Goal: Navigation & Orientation: Find specific page/section

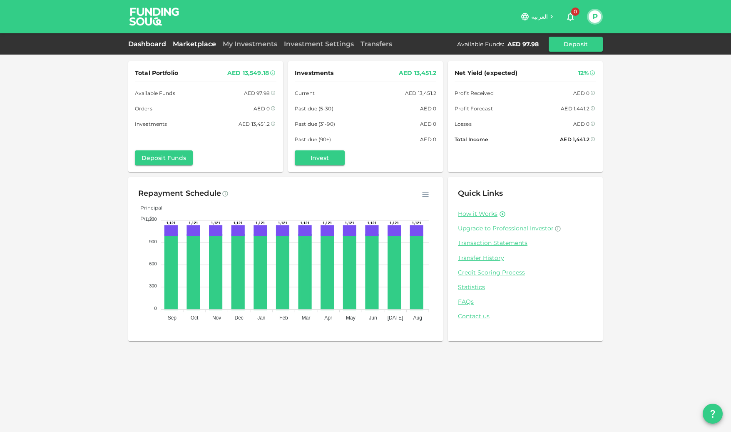
click at [202, 45] on link "Marketplace" at bounding box center [195, 44] width 50 height 8
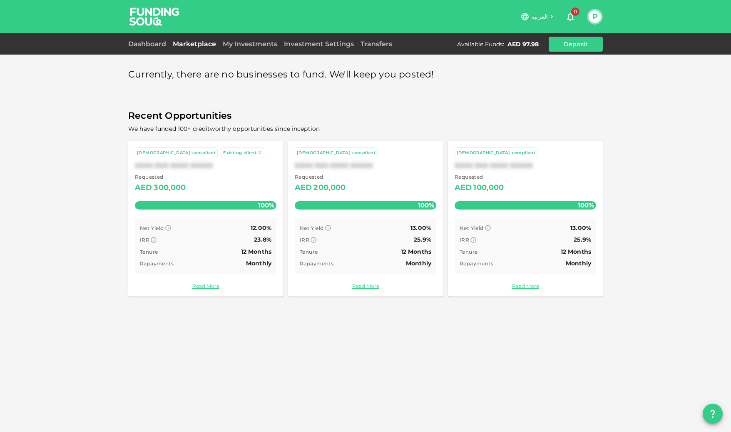
click at [147, 39] on div "Dashboard" at bounding box center [148, 44] width 41 height 10
click at [147, 42] on link "Dashboard" at bounding box center [148, 44] width 41 height 8
